Goal: Navigation & Orientation: Find specific page/section

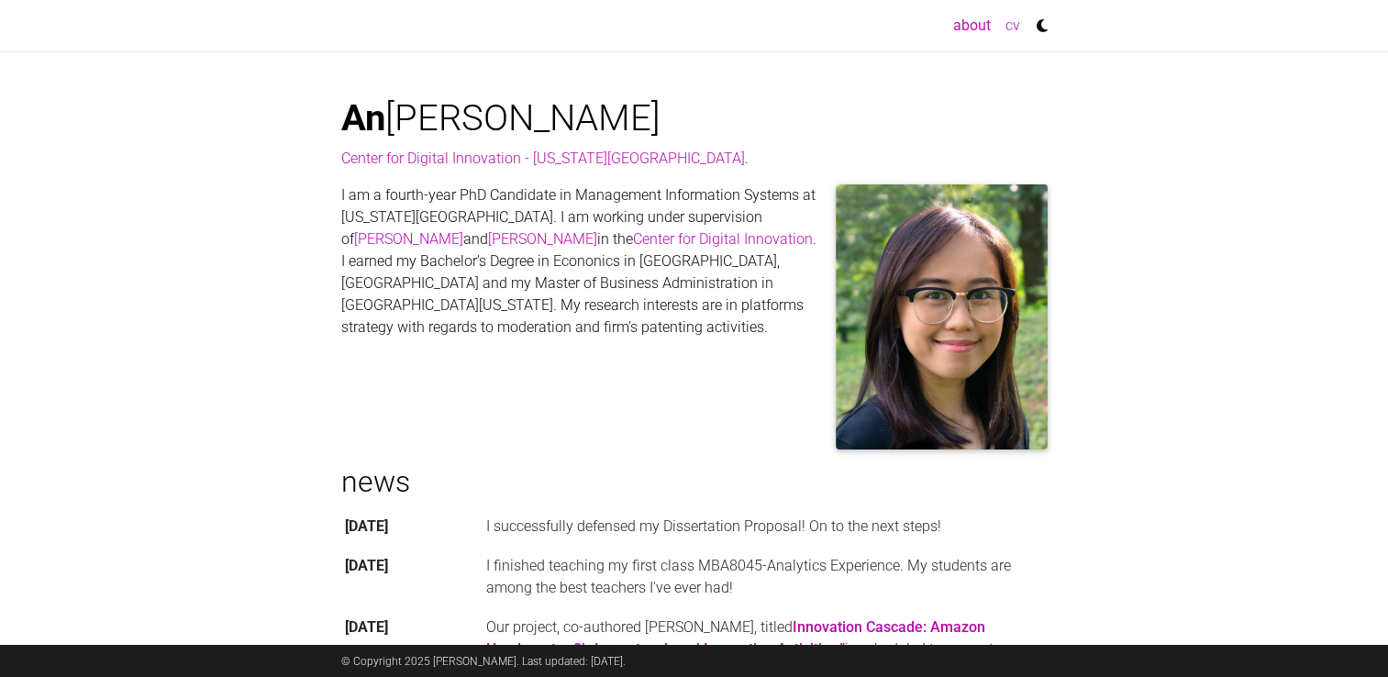
click at [1016, 28] on link "cv" at bounding box center [1012, 25] width 29 height 37
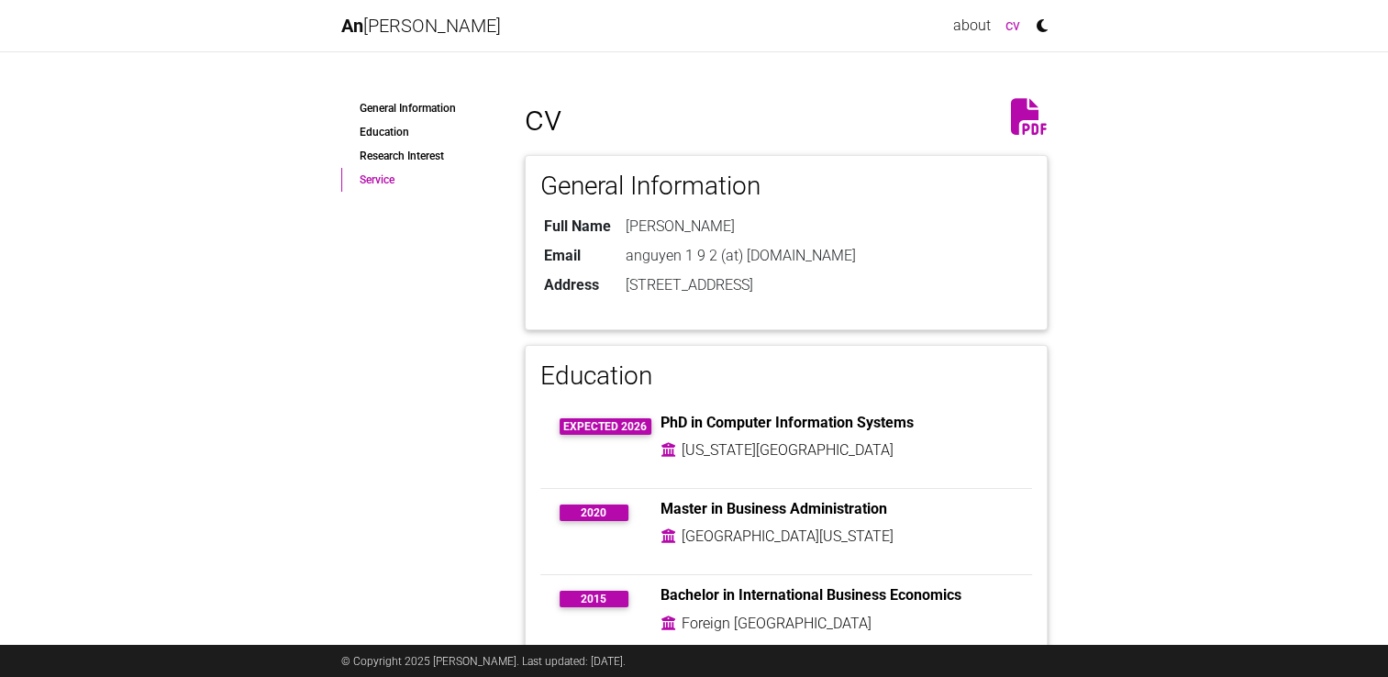
click at [386, 182] on link "Service" at bounding box center [419, 180] width 156 height 24
click at [1022, 113] on icon at bounding box center [1029, 116] width 37 height 37
